Goal: Use online tool/utility: Utilize a website feature to perform a specific function

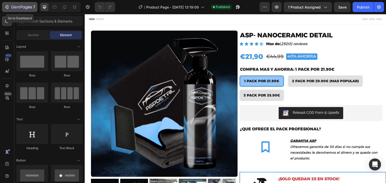
click at [10, 9] on div "7" at bounding box center [19, 7] width 31 height 6
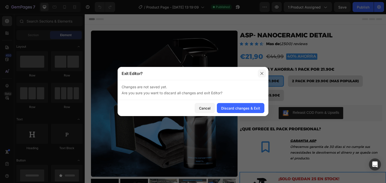
click at [262, 72] on icon "button" at bounding box center [262, 74] width 4 height 4
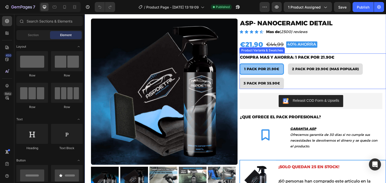
scroll to position [12, 0]
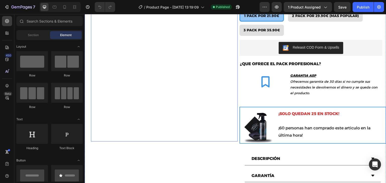
scroll to position [63, 0]
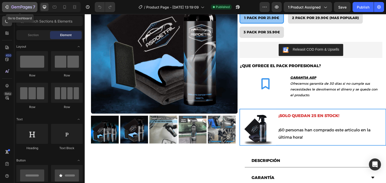
click at [12, 8] on icon "button" at bounding box center [12, 7] width 3 height 3
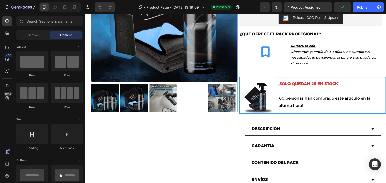
scroll to position [95, 0]
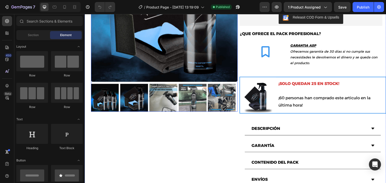
click at [192, 102] on img at bounding box center [193, 98] width 28 height 28
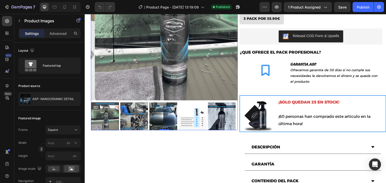
scroll to position [77, 0]
click at [193, 111] on img at bounding box center [193, 116] width 28 height 28
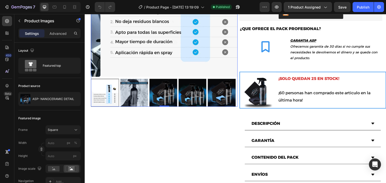
scroll to position [103, 0]
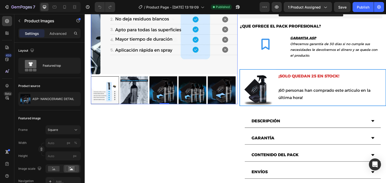
click at [212, 81] on img at bounding box center [222, 90] width 28 height 28
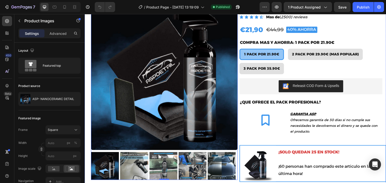
scroll to position [0, 0]
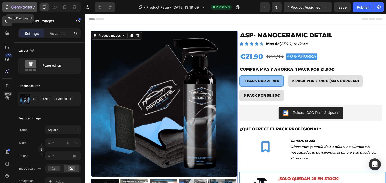
click at [5, 3] on button "7" at bounding box center [19, 7] width 35 height 10
